Goal: Check status: Check status

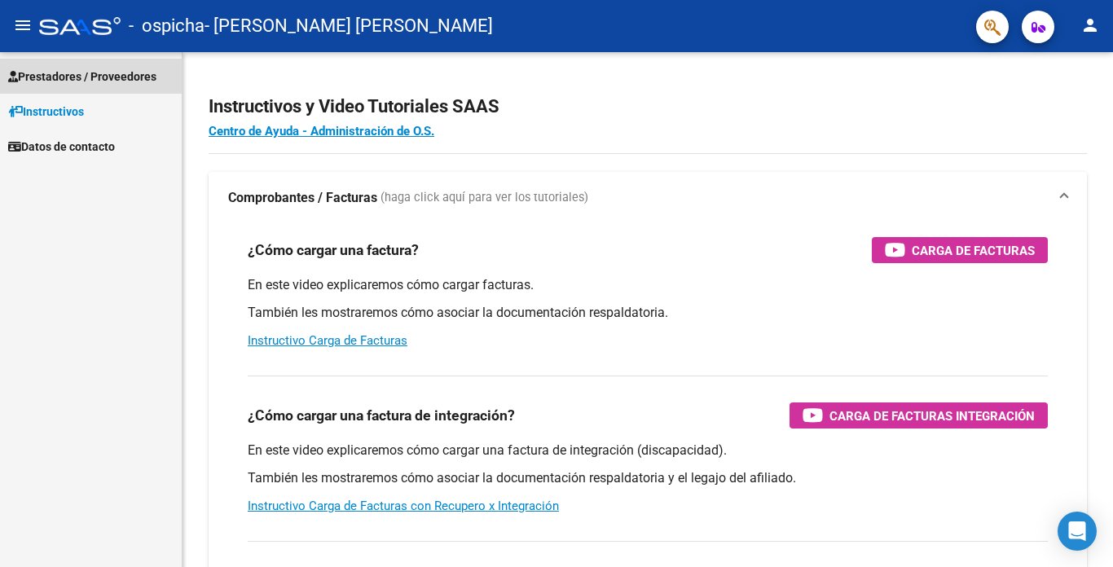
click at [68, 77] on span "Prestadores / Proveedores" at bounding box center [82, 77] width 148 height 18
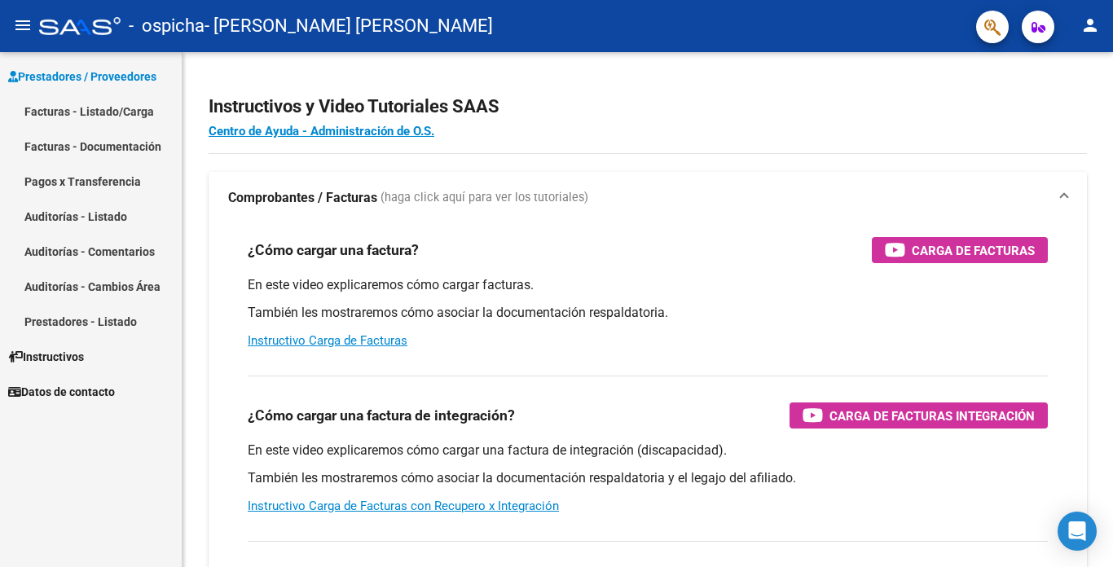
click at [92, 107] on link "Facturas - Listado/Carga" at bounding box center [91, 111] width 182 height 35
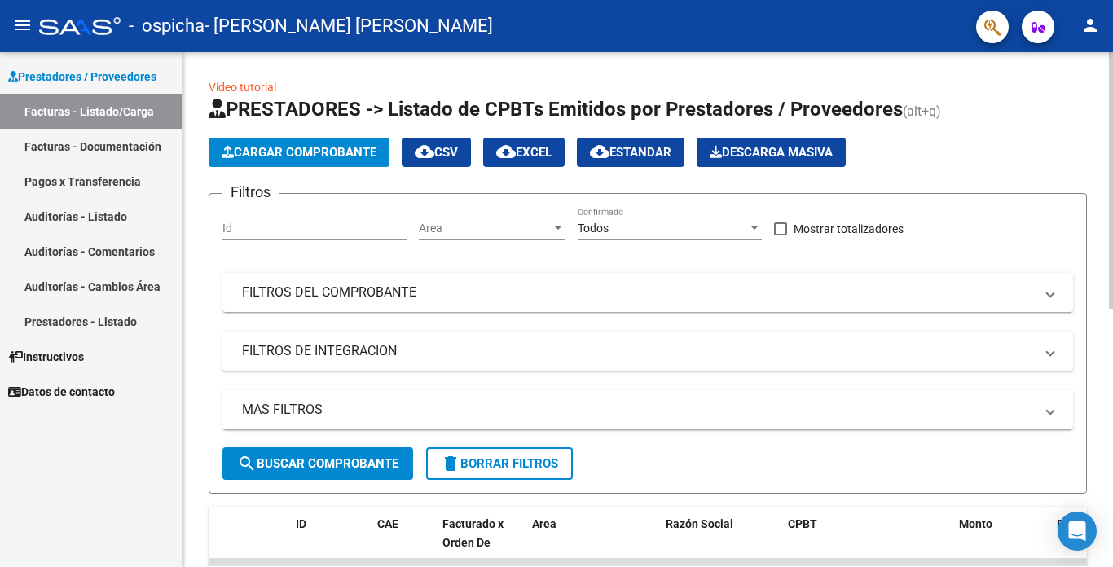
click at [293, 223] on input "Id" at bounding box center [314, 229] width 184 height 14
click at [368, 473] on button "search Buscar Comprobante" at bounding box center [317, 463] width 191 height 33
click at [322, 231] on input "Id" at bounding box center [314, 229] width 184 height 14
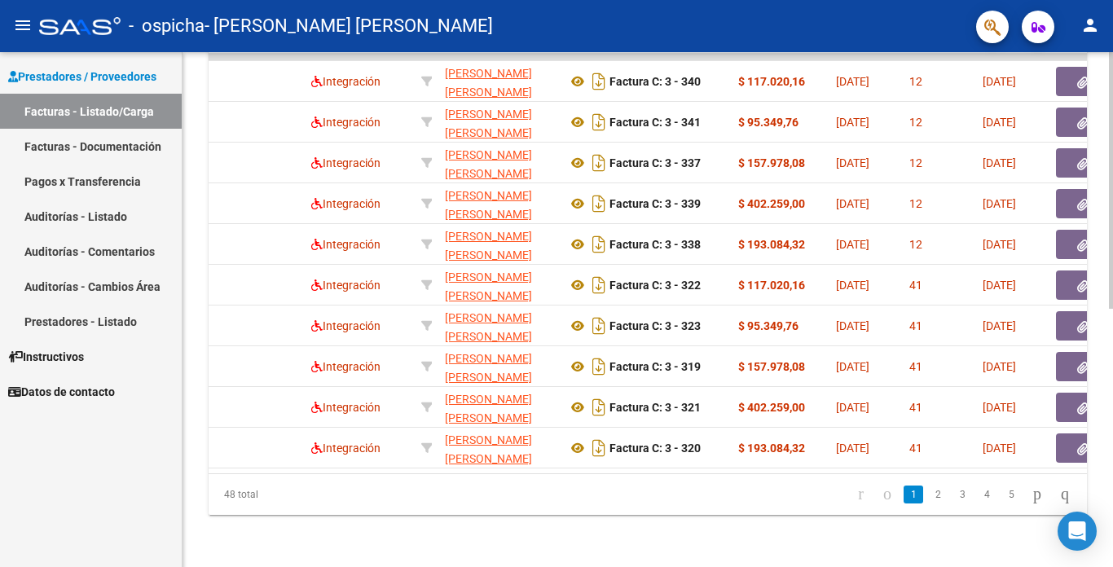
scroll to position [0, 145]
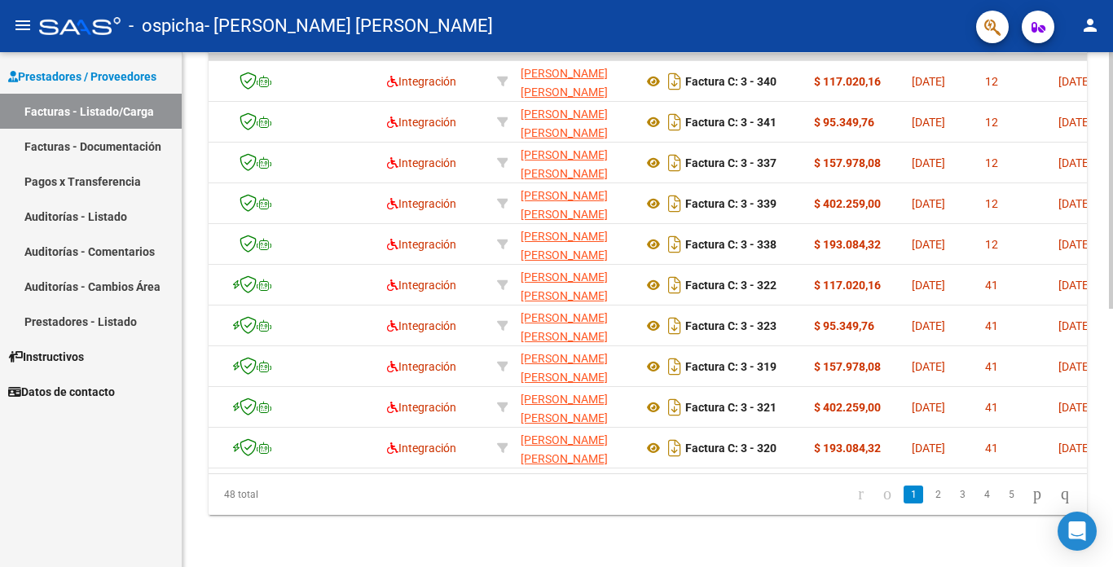
click at [928, 500] on link "2" at bounding box center [938, 495] width 20 height 18
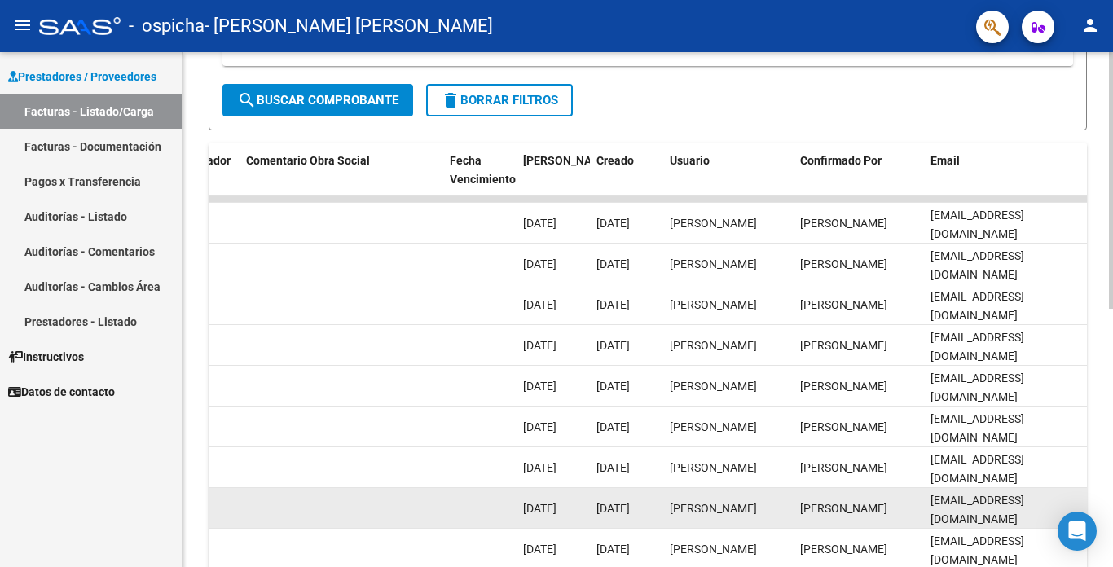
scroll to position [355, 0]
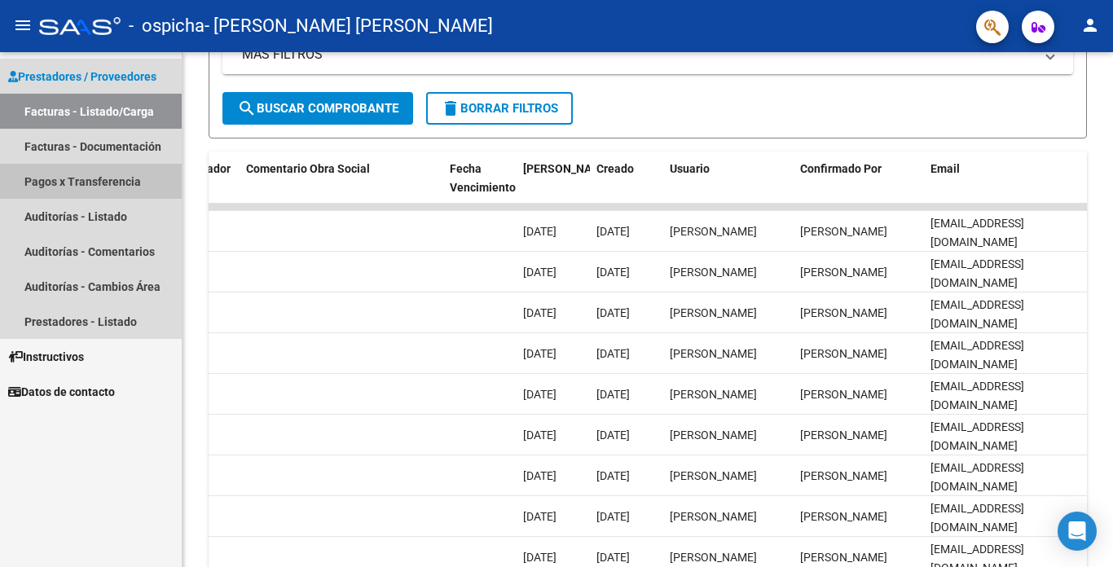
click at [101, 185] on link "Pagos x Transferencia" at bounding box center [91, 181] width 182 height 35
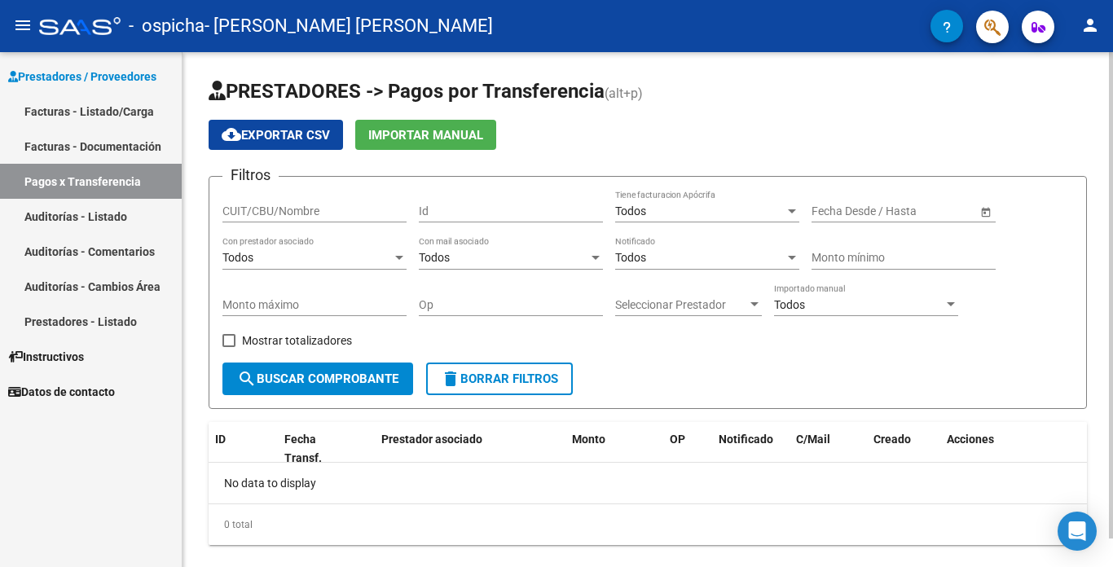
click at [282, 210] on input "CUIT/CBU/Nombre" at bounding box center [314, 212] width 184 height 14
type input "27331209800"
click at [341, 376] on span "search Buscar Comprobante" at bounding box center [317, 379] width 161 height 15
